Goal: Information Seeking & Learning: Learn about a topic

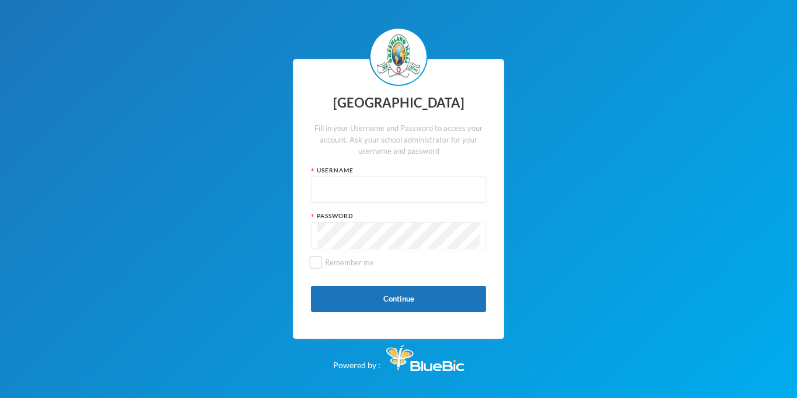
click at [400, 183] on input "text" at bounding box center [399, 190] width 162 height 26
type input "glhc21"
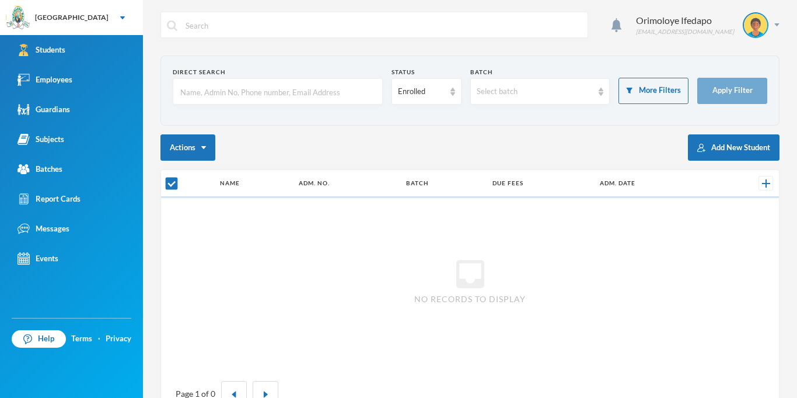
checkbox input "false"
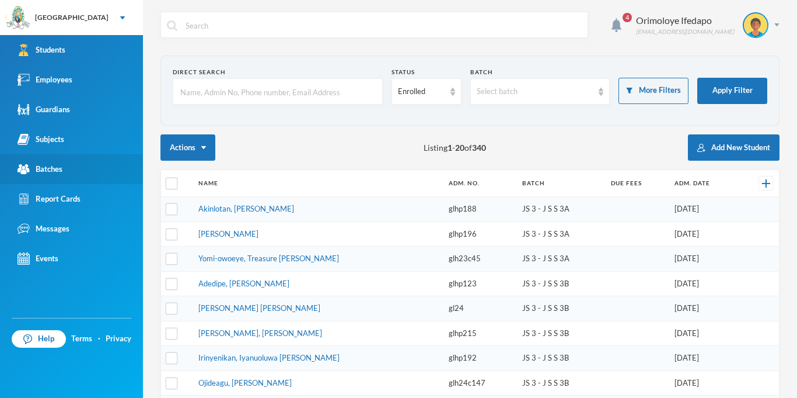
click at [56, 172] on div "Batches" at bounding box center [40, 169] width 45 height 12
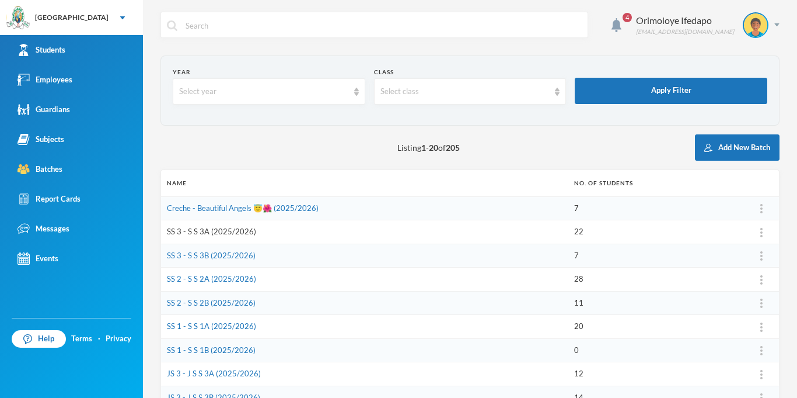
click at [220, 231] on link "SS 3 - S S 3A (2025/2026)" at bounding box center [211, 230] width 89 height 9
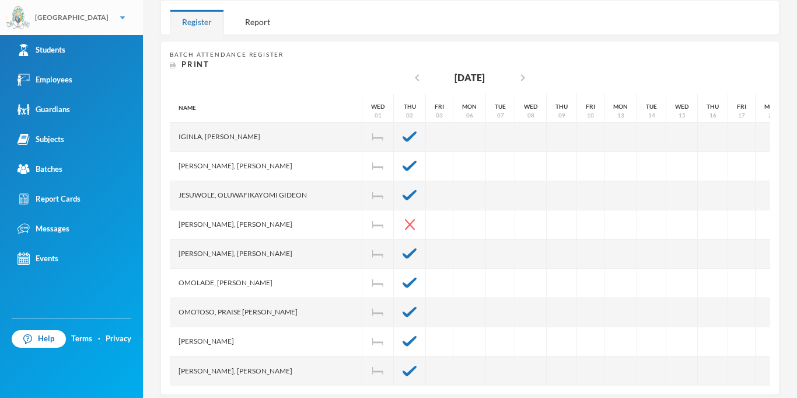
scroll to position [135, 0]
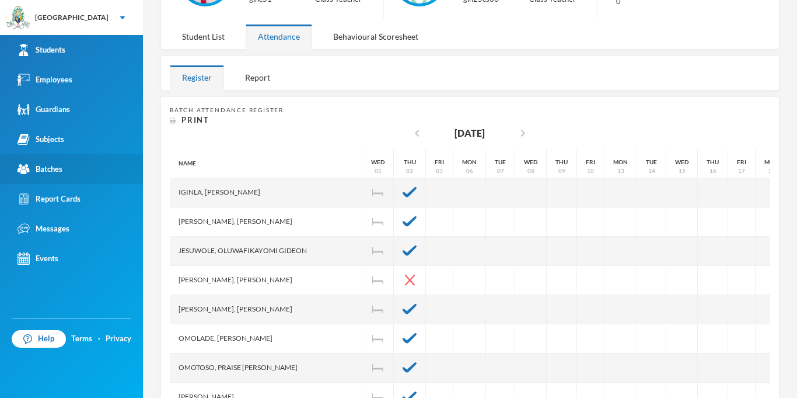
click at [56, 171] on div "Batches" at bounding box center [40, 169] width 45 height 12
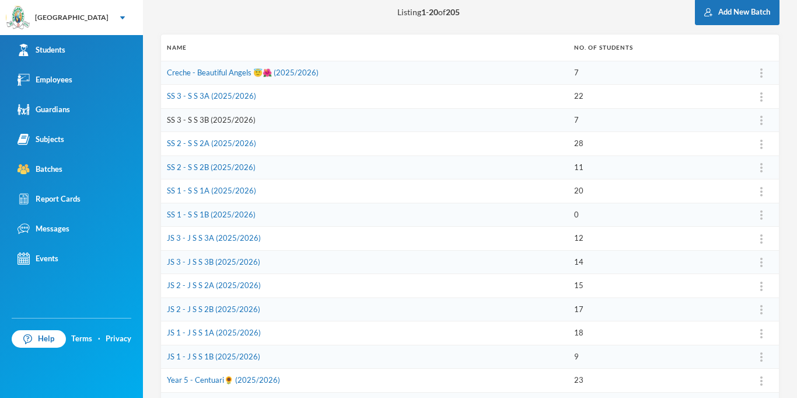
click at [190, 117] on link "SS 3 - S S 3B (2025/2026)" at bounding box center [211, 119] width 89 height 9
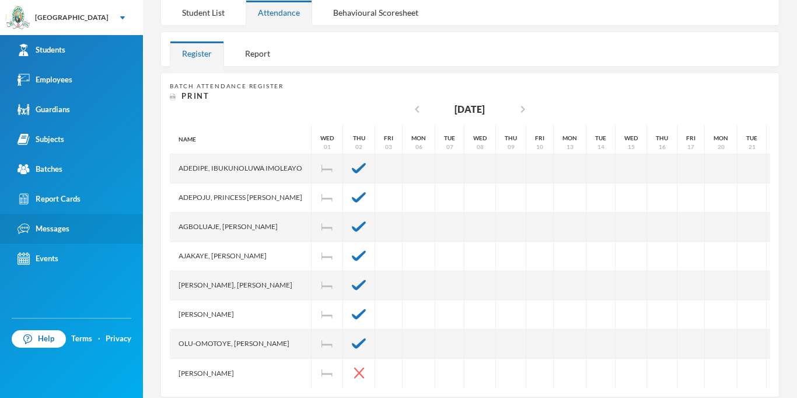
scroll to position [158, 0]
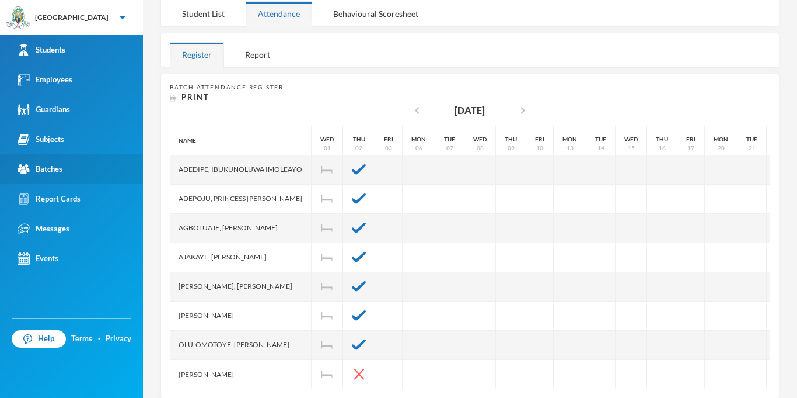
click at [55, 175] on link "Batches" at bounding box center [71, 169] width 143 height 30
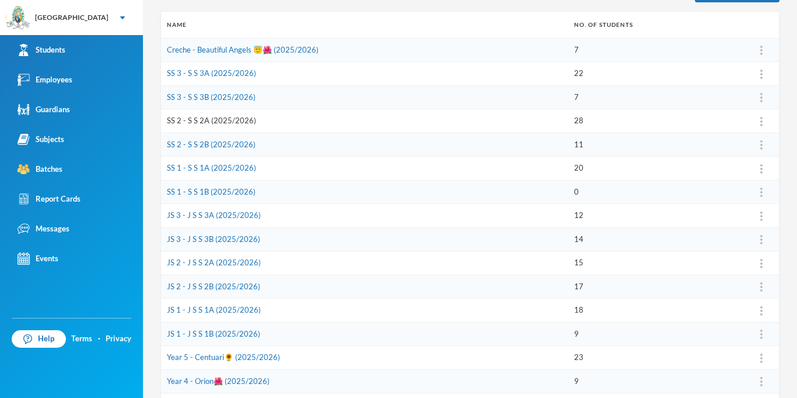
click at [189, 121] on link "SS 2 - S S 2A (2025/2026)" at bounding box center [211, 120] width 89 height 9
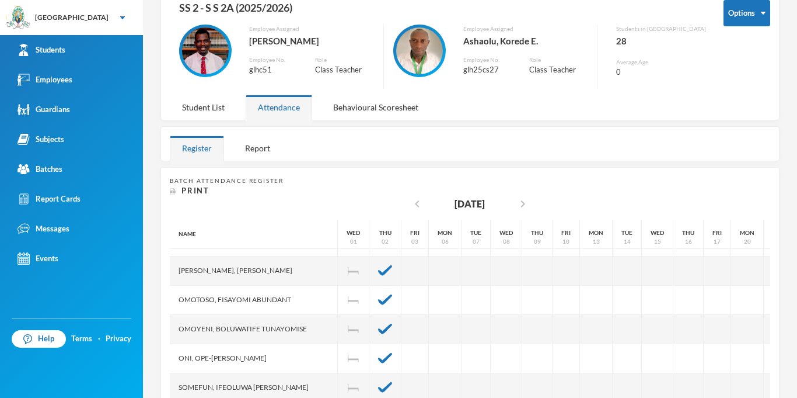
scroll to position [584, 0]
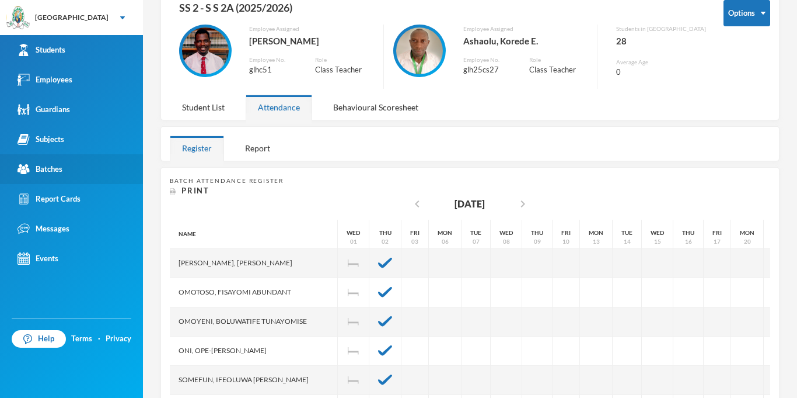
click at [64, 163] on link "Batches" at bounding box center [71, 169] width 143 height 30
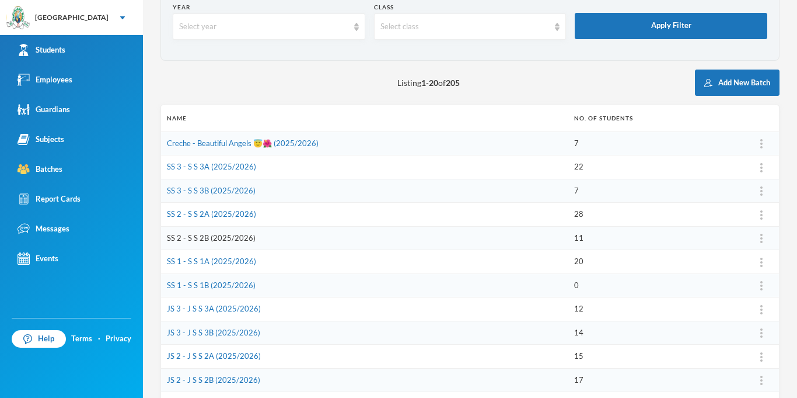
click at [200, 236] on link "SS 2 - S S 2B (2025/2026)" at bounding box center [211, 237] width 89 height 9
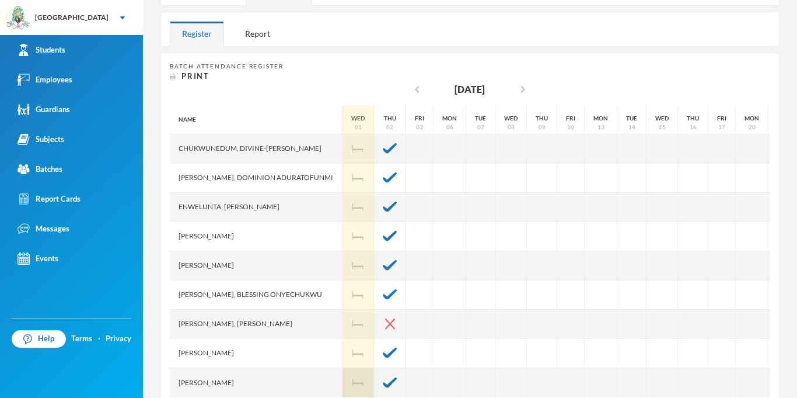
scroll to position [205, 0]
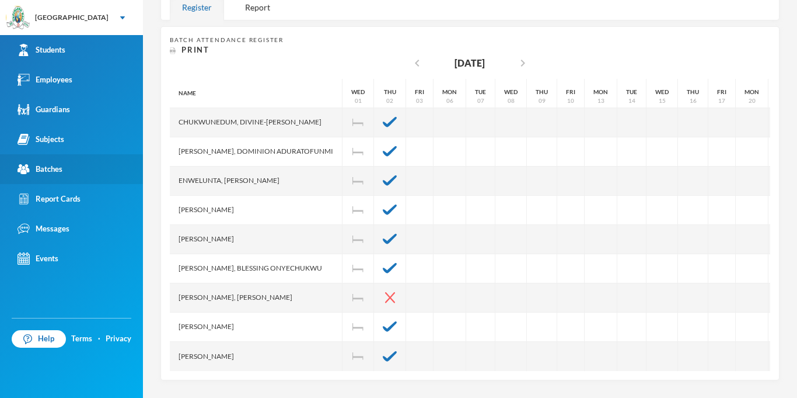
click at [52, 166] on div "Batches" at bounding box center [40, 169] width 45 height 12
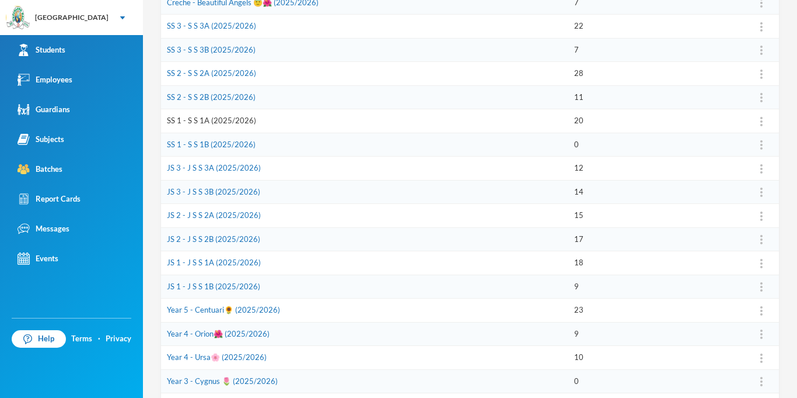
click at [198, 119] on link "SS 1 - S S 1A (2025/2026)" at bounding box center [211, 120] width 89 height 9
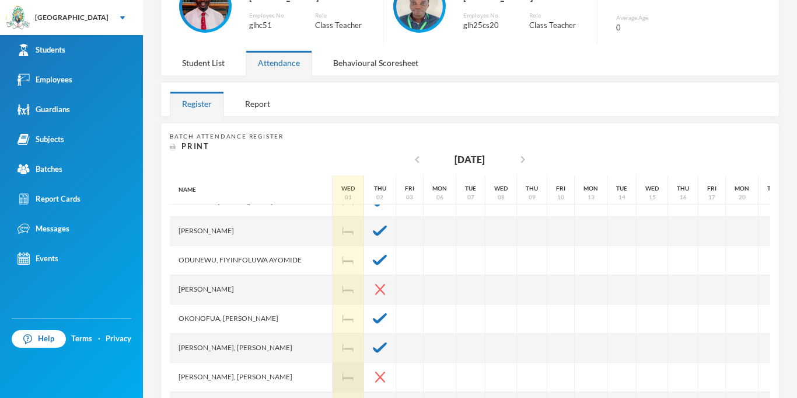
scroll to position [276, 0]
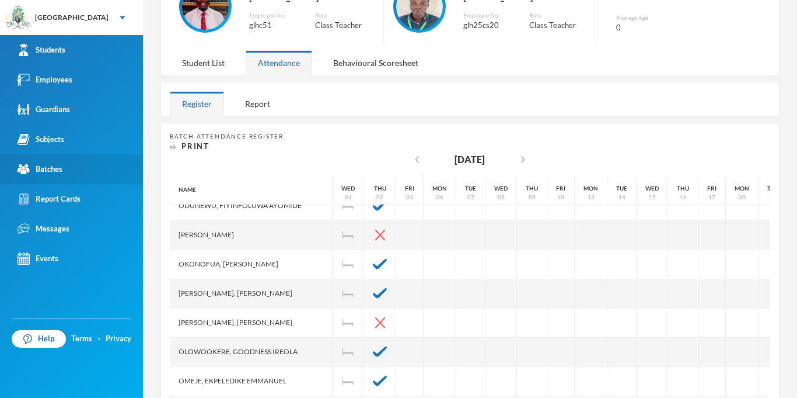
drag, startPoint x: 62, startPoint y: 166, endPoint x: 134, endPoint y: 158, distance: 72.9
click at [62, 166] on div "Batches" at bounding box center [40, 169] width 45 height 12
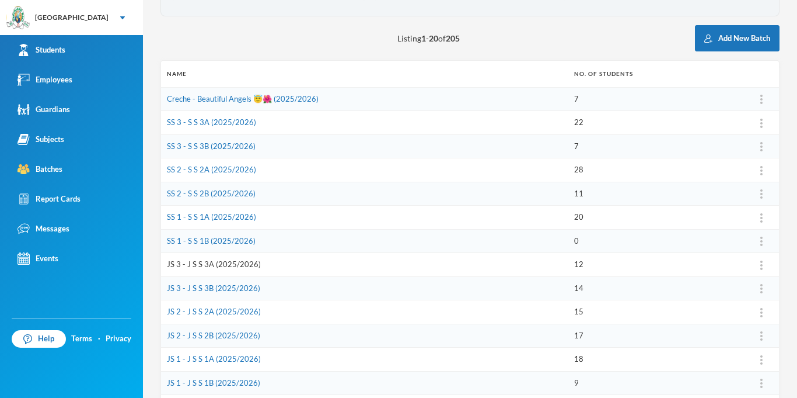
click at [212, 266] on link "JS 3 - J S S 3A (2025/2026)" at bounding box center [214, 263] width 94 height 9
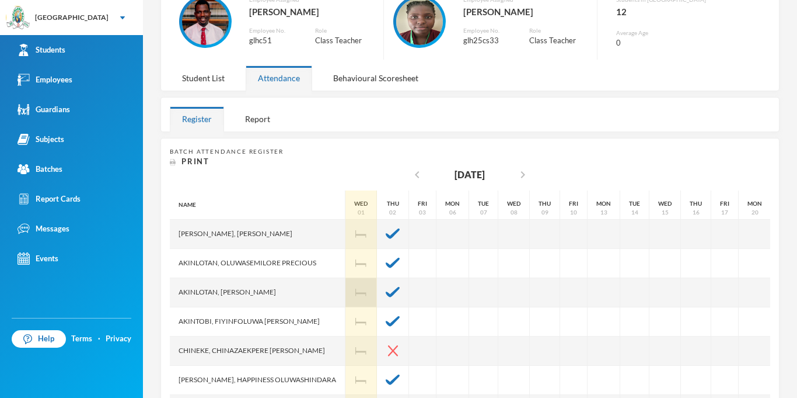
scroll to position [79, 0]
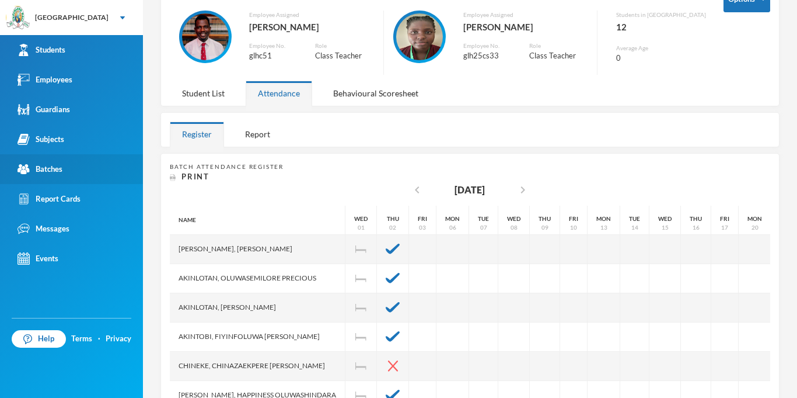
click at [43, 164] on div "Batches" at bounding box center [40, 169] width 45 height 12
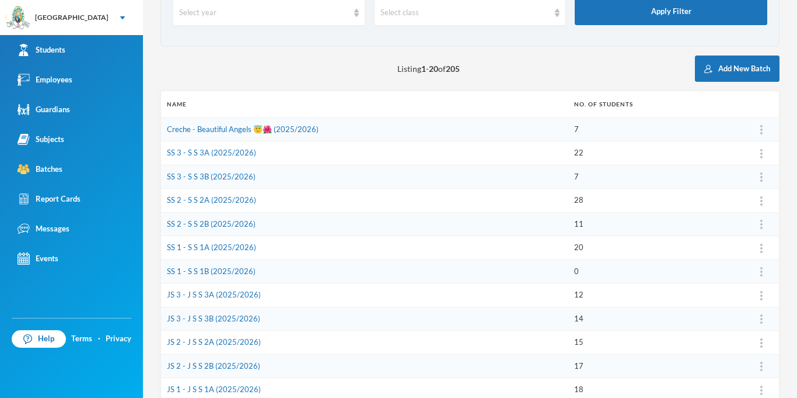
click at [191, 312] on td "JS 3 - J S S 3B (2025/2026)" at bounding box center [364, 318] width 407 height 24
click at [185, 320] on link "JS 3 - J S S 3B (2025/2026)" at bounding box center [213, 317] width 93 height 9
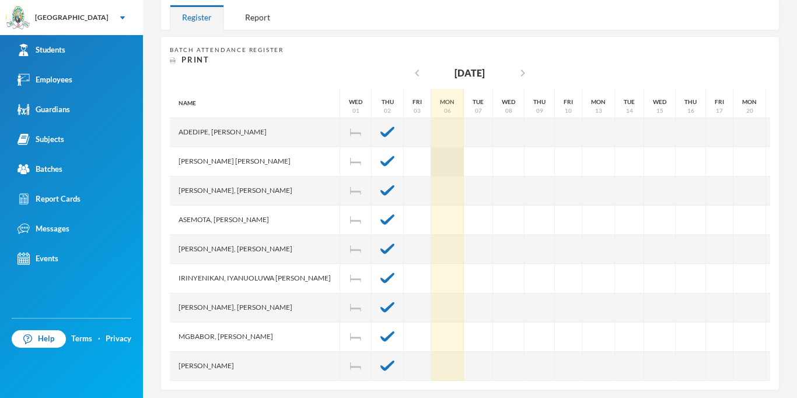
scroll to position [181, 0]
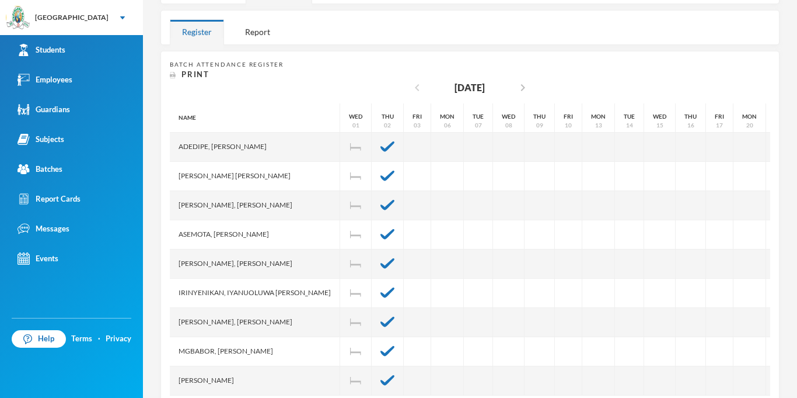
click at [410, 85] on icon "chevron_left" at bounding box center [417, 88] width 14 height 14
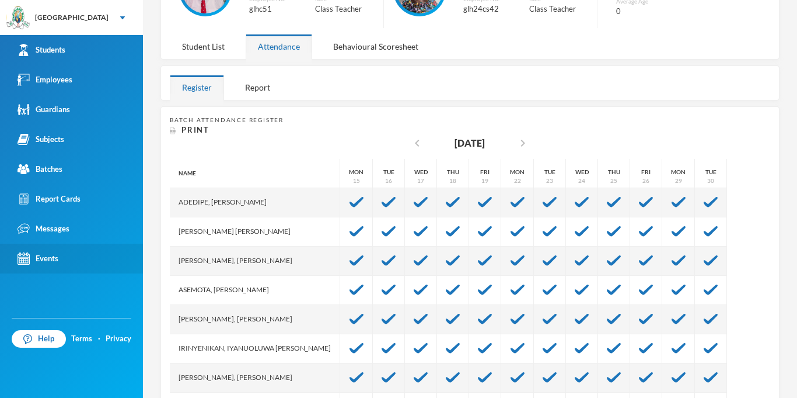
scroll to position [123, 0]
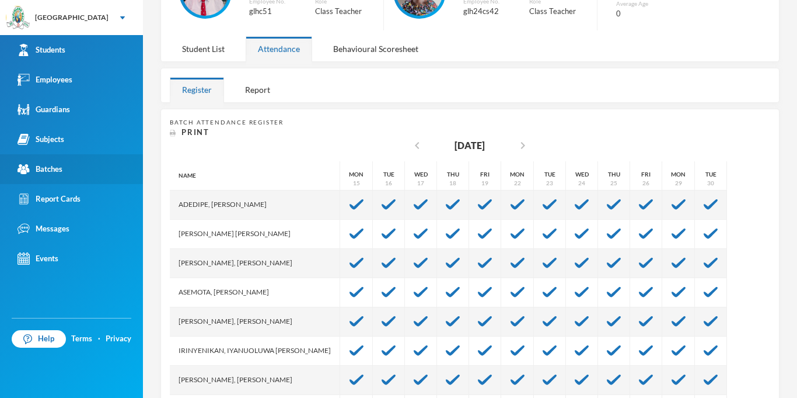
click at [51, 177] on link "Batches" at bounding box center [71, 169] width 143 height 30
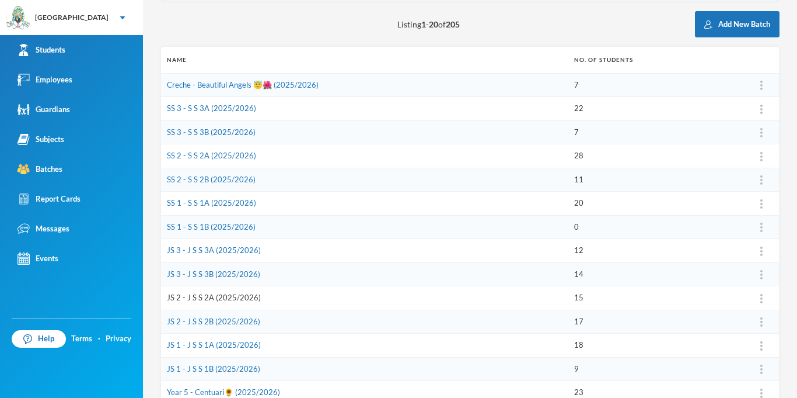
click at [184, 296] on link "JS 2 - J S S 2A (2025/2026)" at bounding box center [214, 296] width 94 height 9
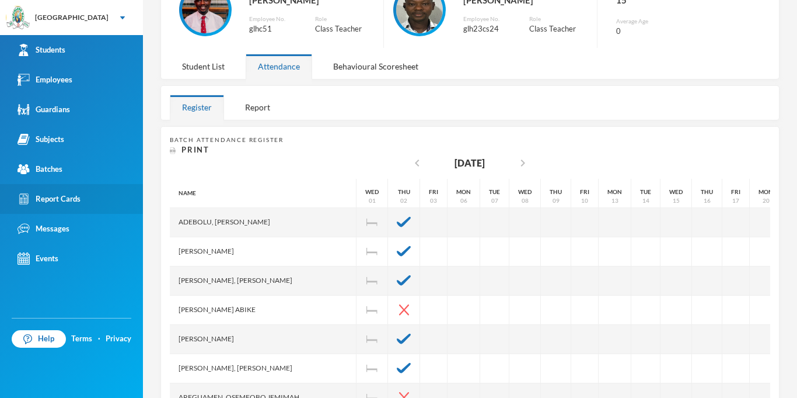
scroll to position [105, 0]
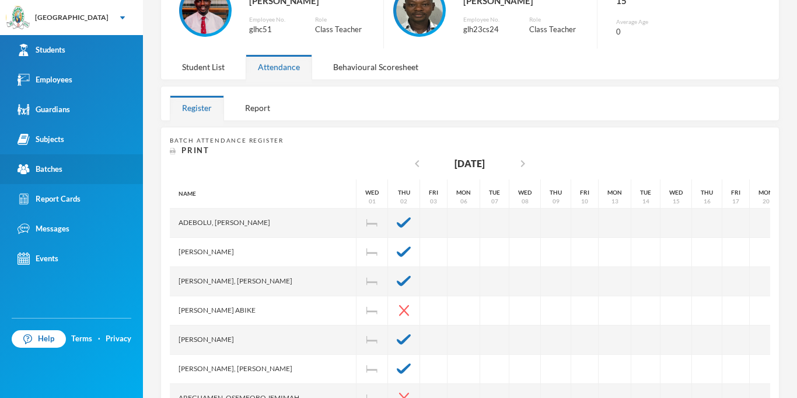
click at [61, 170] on div "Batches" at bounding box center [40, 169] width 45 height 12
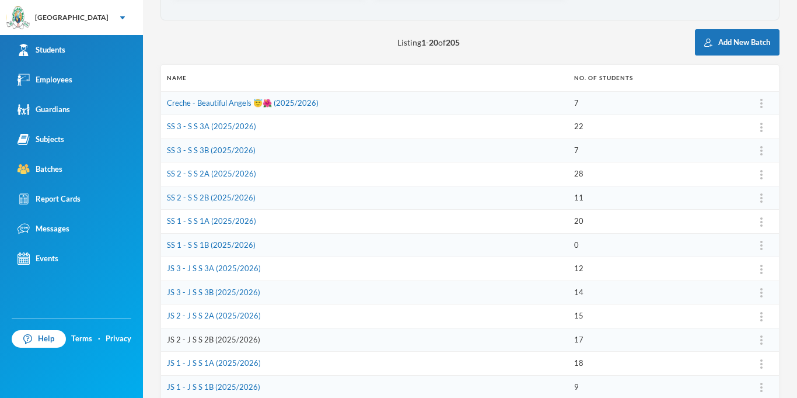
click at [202, 339] on link "JS 2 - J S S 2B (2025/2026)" at bounding box center [213, 338] width 93 height 9
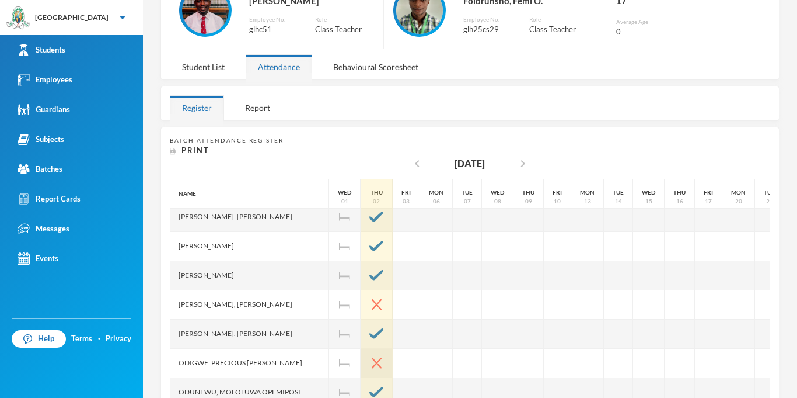
scroll to position [220, 0]
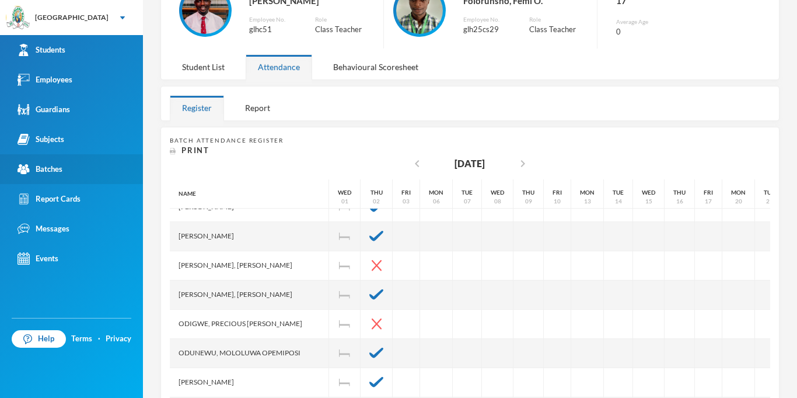
click at [54, 173] on div "Batches" at bounding box center [40, 169] width 45 height 12
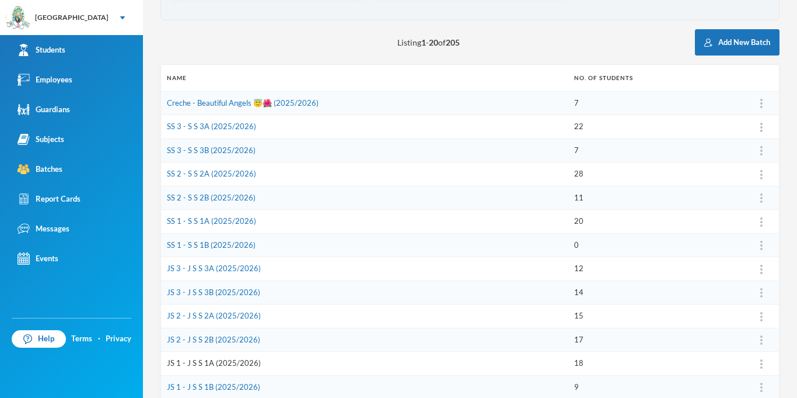
click at [195, 365] on link "JS 1 - J S S 1A (2025/2026)" at bounding box center [214, 362] width 94 height 9
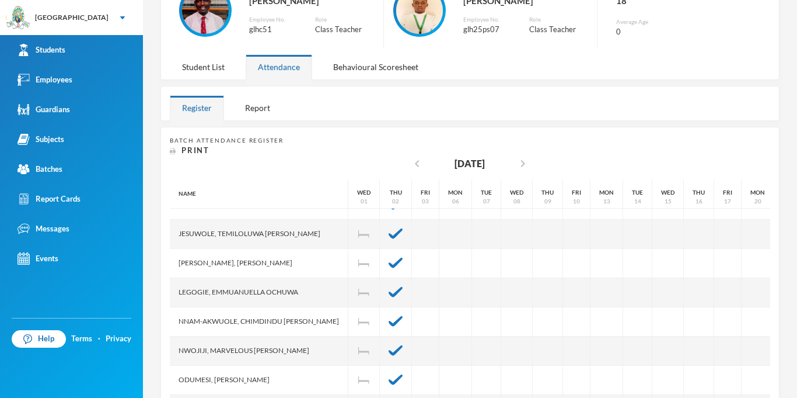
scroll to position [172, 0]
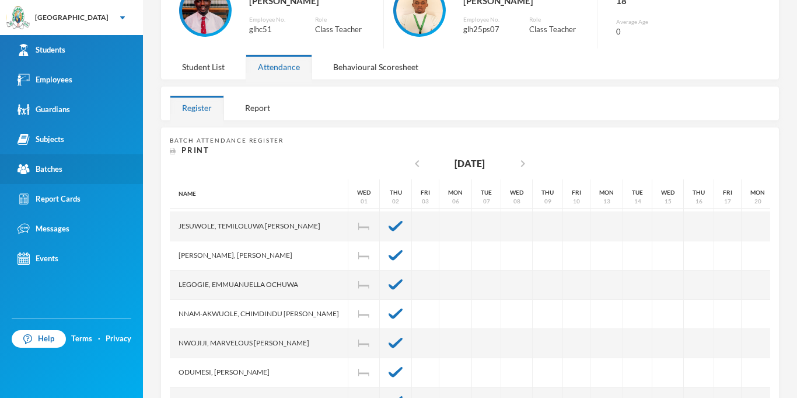
click at [50, 167] on div "Batches" at bounding box center [40, 169] width 45 height 12
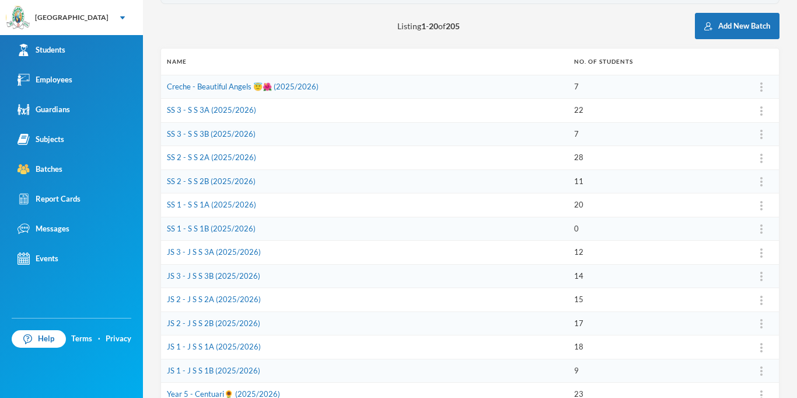
scroll to position [123, 0]
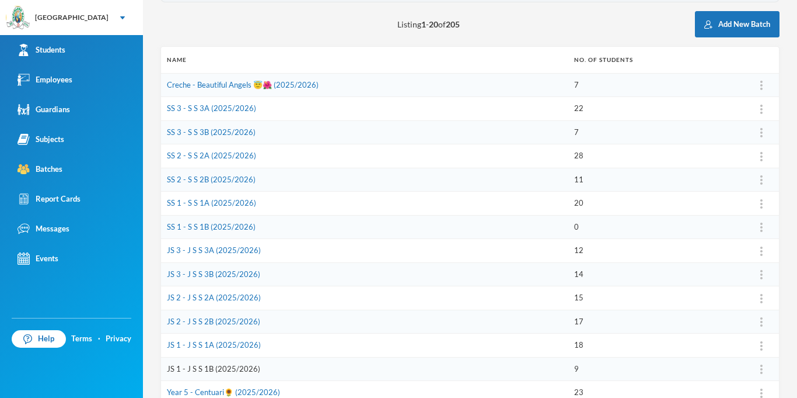
click at [216, 368] on link "JS 1 - J S S 1B (2025/2026)" at bounding box center [213, 368] width 93 height 9
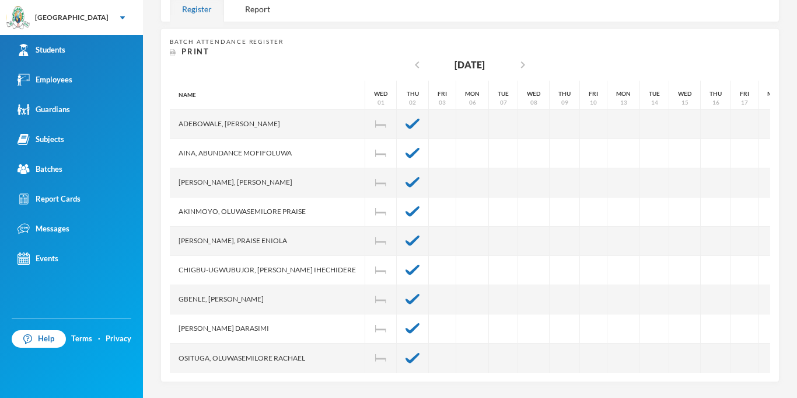
scroll to position [205, 0]
